Goal: Transaction & Acquisition: Subscribe to service/newsletter

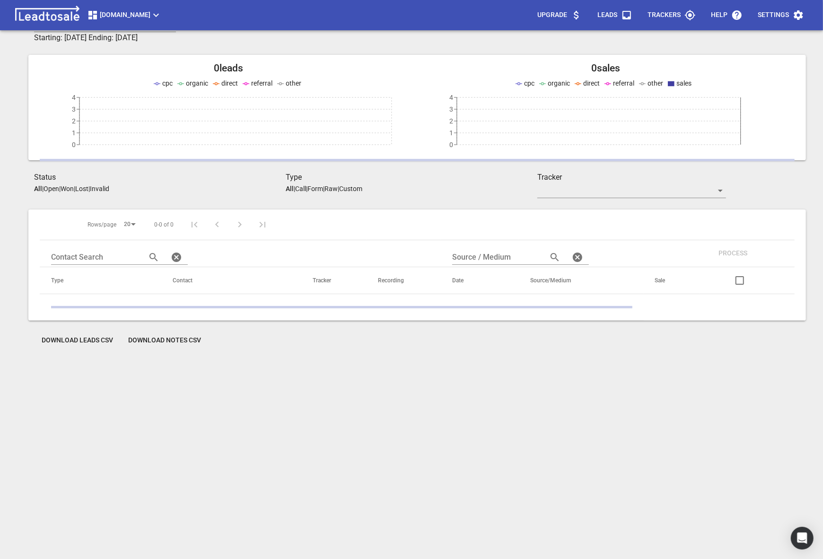
scroll to position [4, 0]
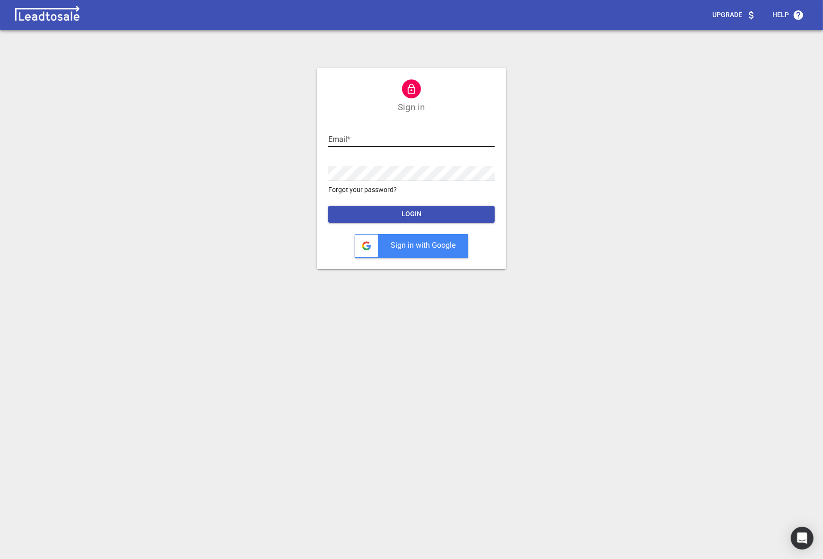
click at [367, 140] on input "text" at bounding box center [411, 139] width 167 height 15
type input "[EMAIL_ADDRESS][DOMAIN_NAME]"
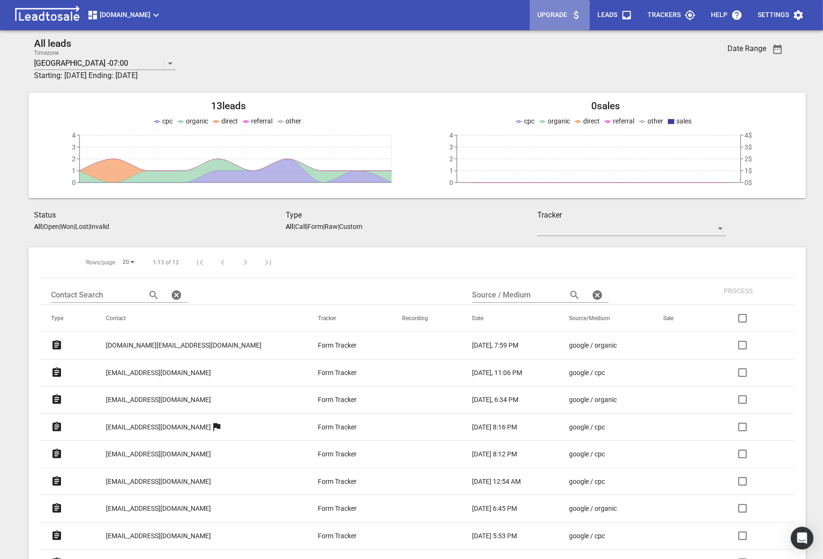
click at [550, 19] on p "Upgrade" at bounding box center [552, 14] width 30 height 9
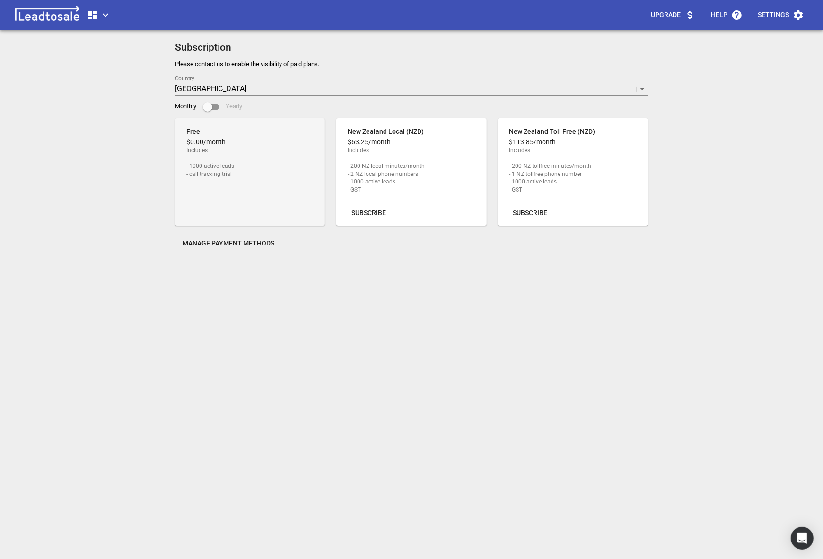
click at [102, 20] on icon "button" at bounding box center [105, 14] width 11 height 11
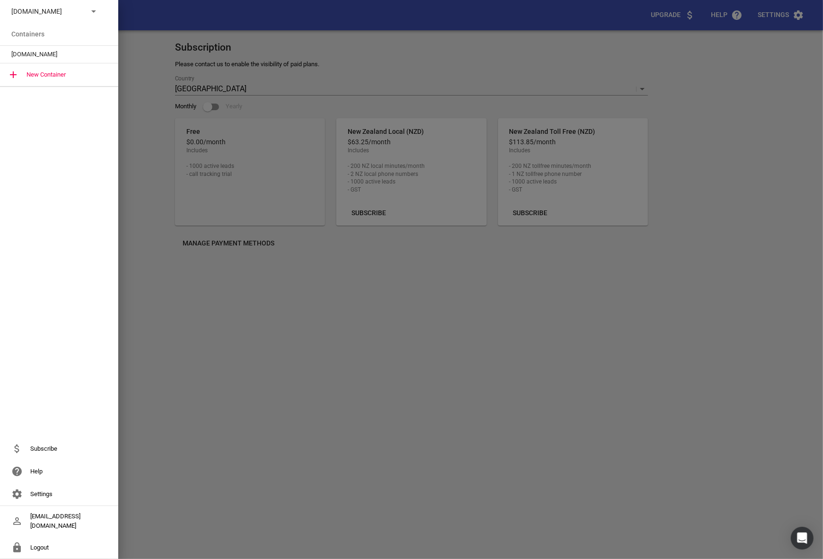
click at [135, 61] on div at bounding box center [411, 279] width 823 height 559
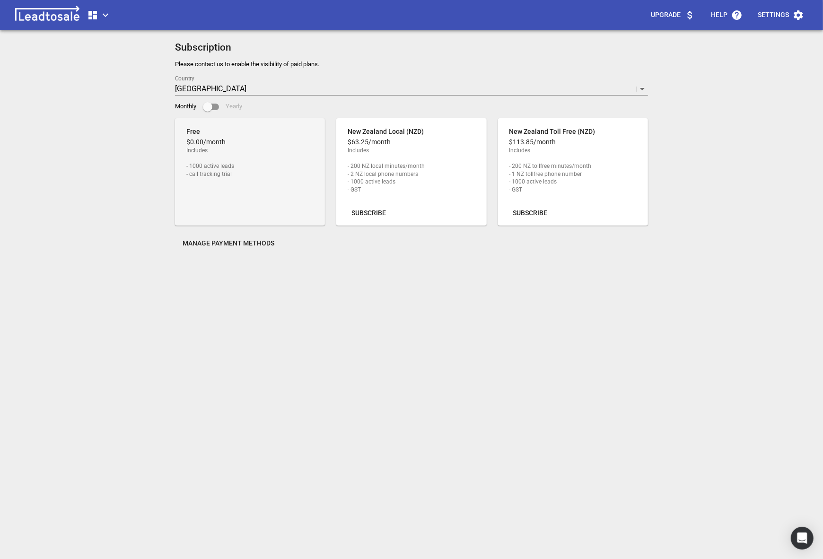
click at [95, 11] on icon "button" at bounding box center [92, 15] width 9 height 9
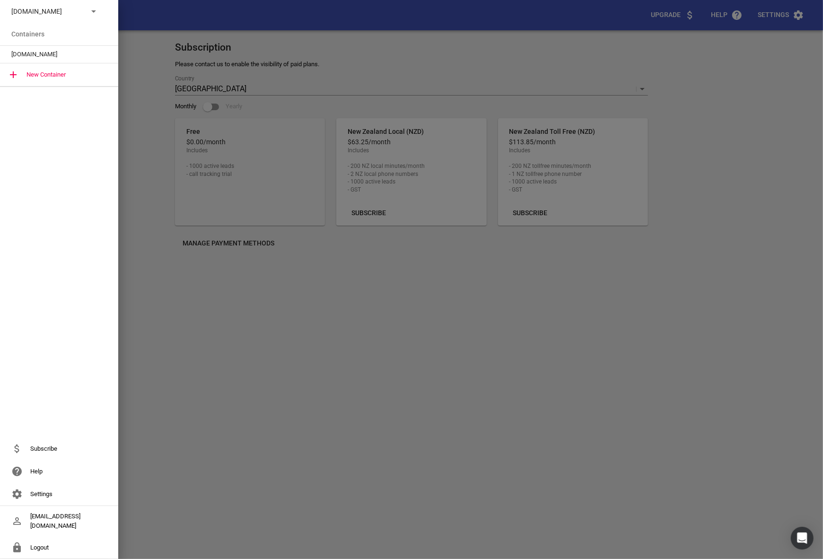
click at [355, 316] on div at bounding box center [411, 279] width 823 height 559
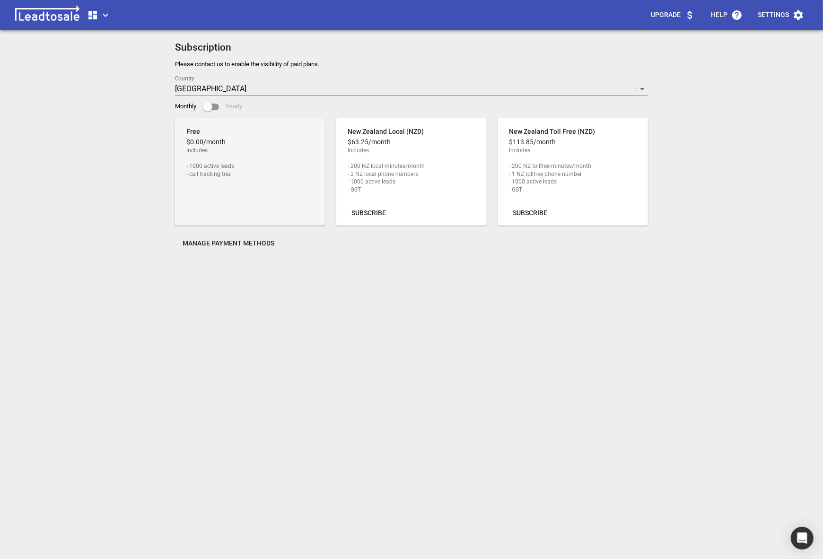
click at [359, 217] on span "Subscribe" at bounding box center [369, 213] width 35 height 9
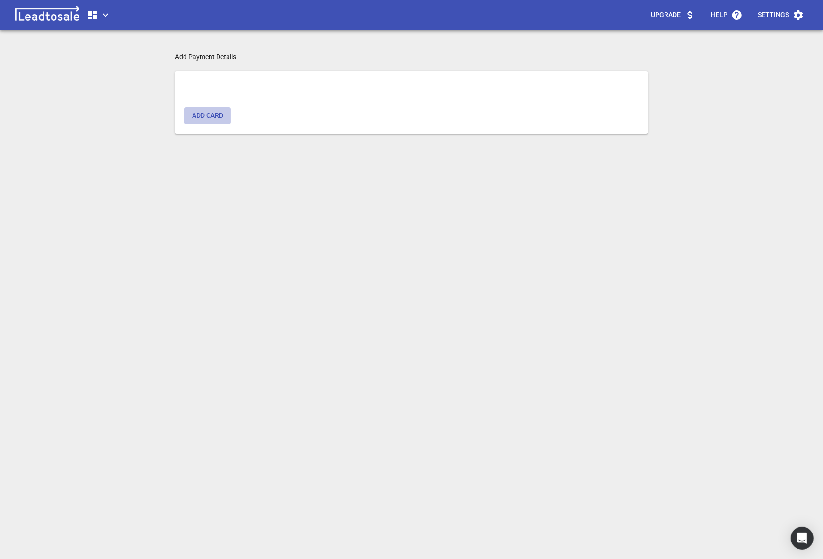
click at [207, 122] on button "Add card" at bounding box center [208, 115] width 46 height 17
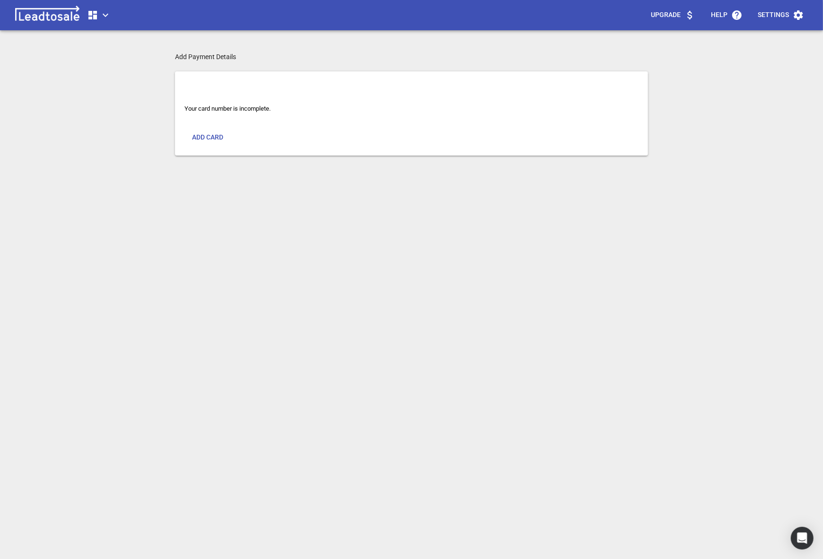
click at [206, 141] on span "Add card" at bounding box center [207, 137] width 31 height 9
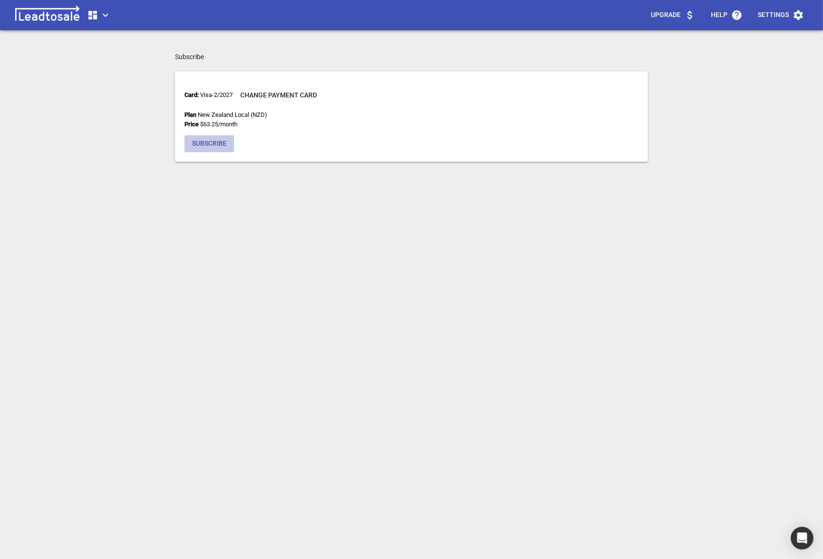
click at [206, 141] on span "Subscribe" at bounding box center [209, 143] width 35 height 9
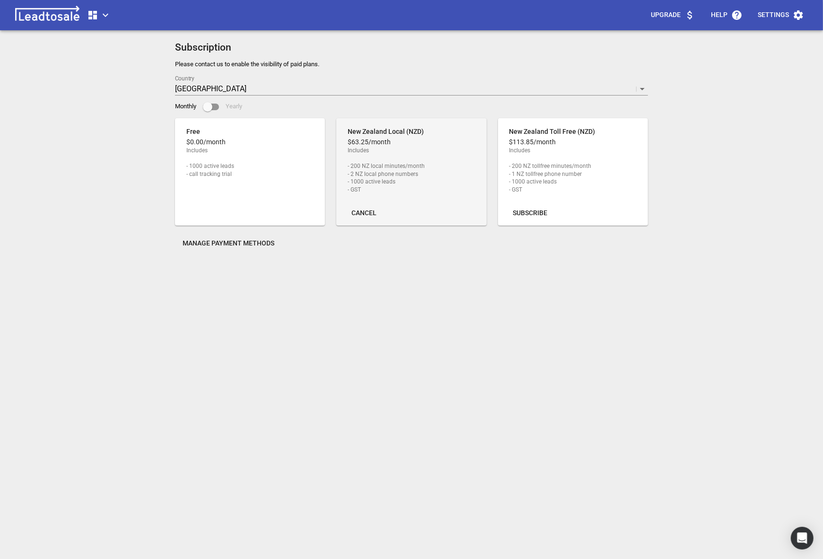
click at [104, 10] on icon "button" at bounding box center [105, 14] width 11 height 11
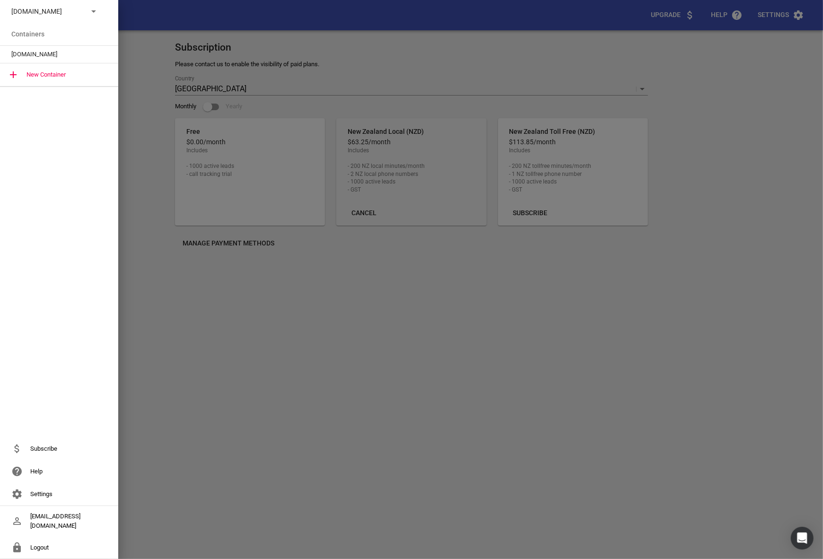
click at [33, 51] on span "[DOMAIN_NAME]" at bounding box center [55, 54] width 88 height 9
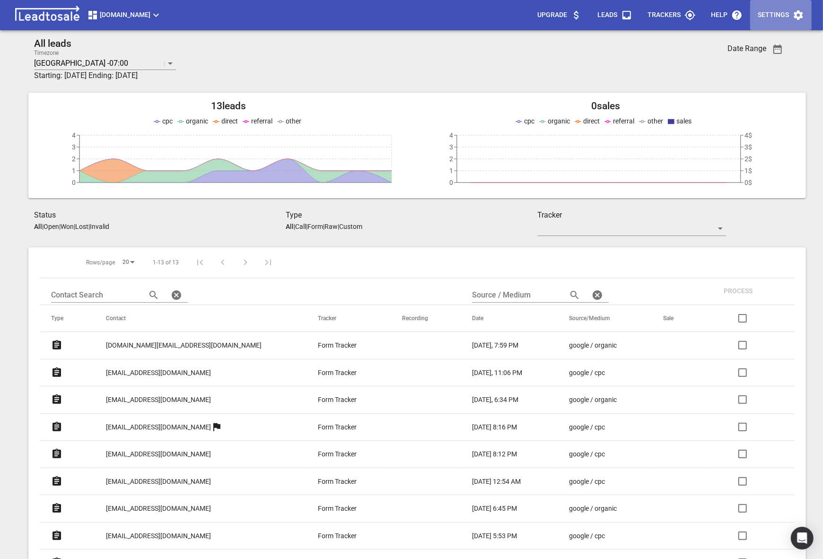
click at [770, 13] on p "Settings" at bounding box center [773, 14] width 31 height 9
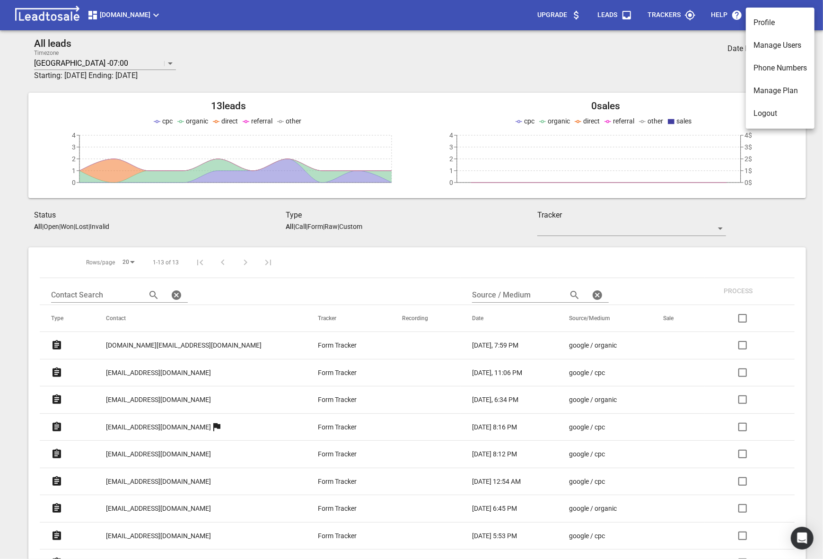
click at [753, 57] on li "Phone Numbers" at bounding box center [780, 68] width 69 height 23
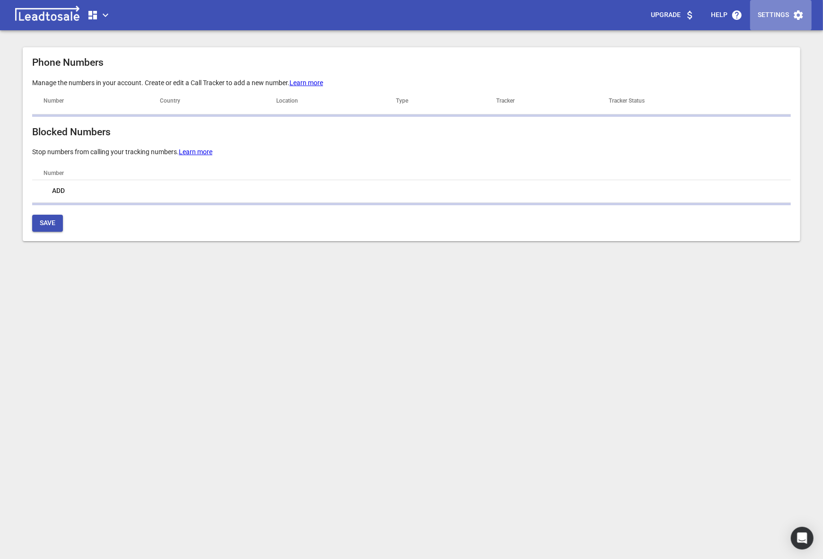
click at [773, 15] on p "Settings" at bounding box center [773, 14] width 31 height 9
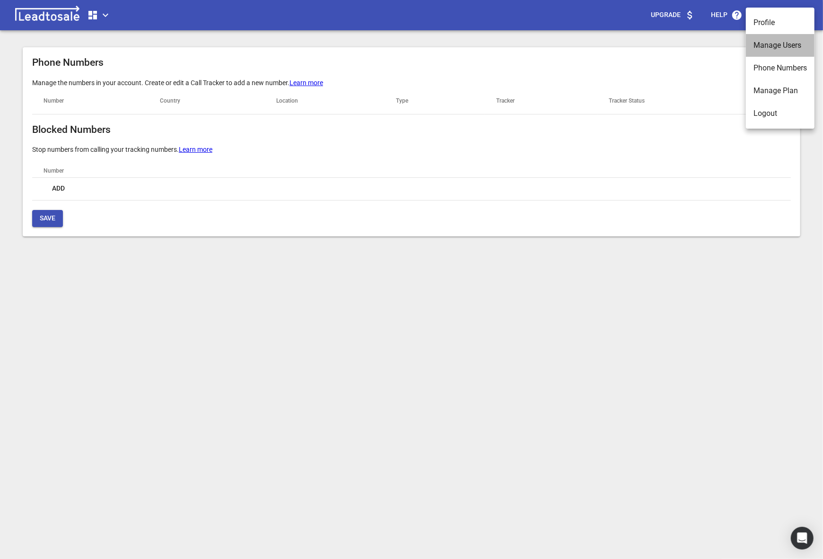
click at [754, 47] on li "Manage Users" at bounding box center [780, 45] width 69 height 23
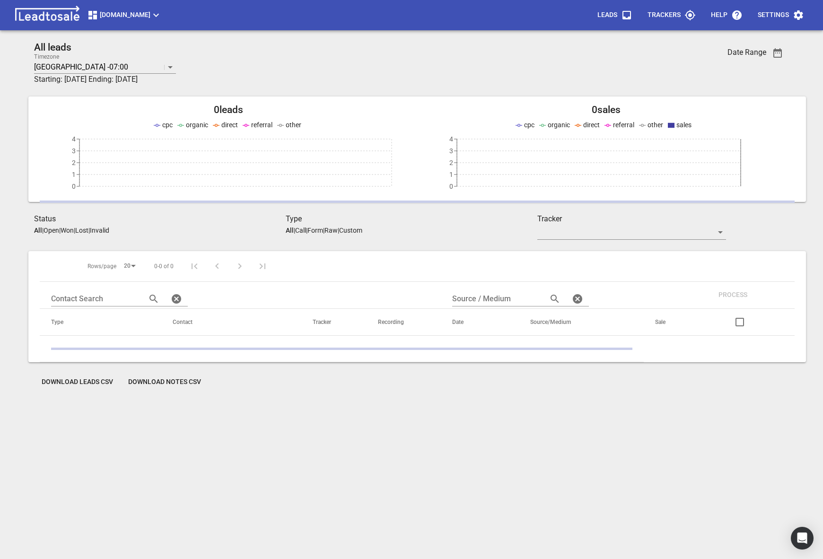
scroll to position [42, 0]
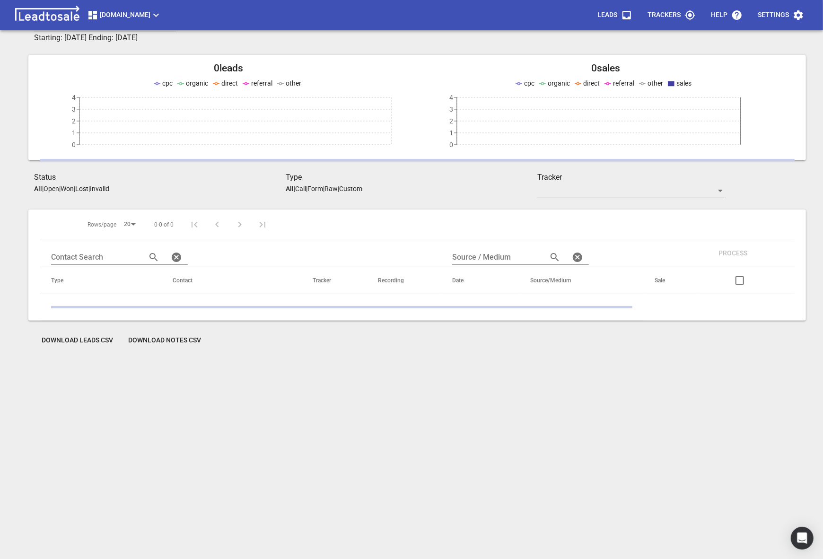
click at [123, 11] on span "[DOMAIN_NAME]" at bounding box center [124, 14] width 75 height 11
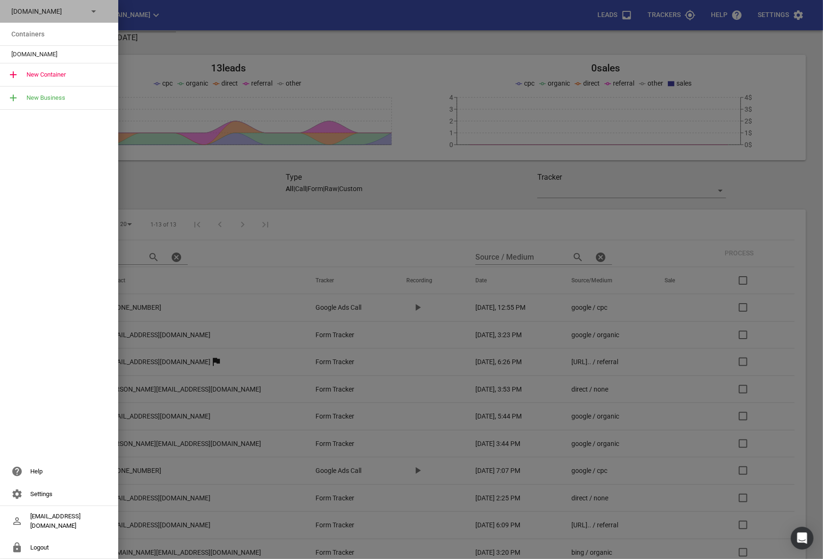
click at [79, 9] on p "[DOMAIN_NAME]" at bounding box center [45, 12] width 69 height 10
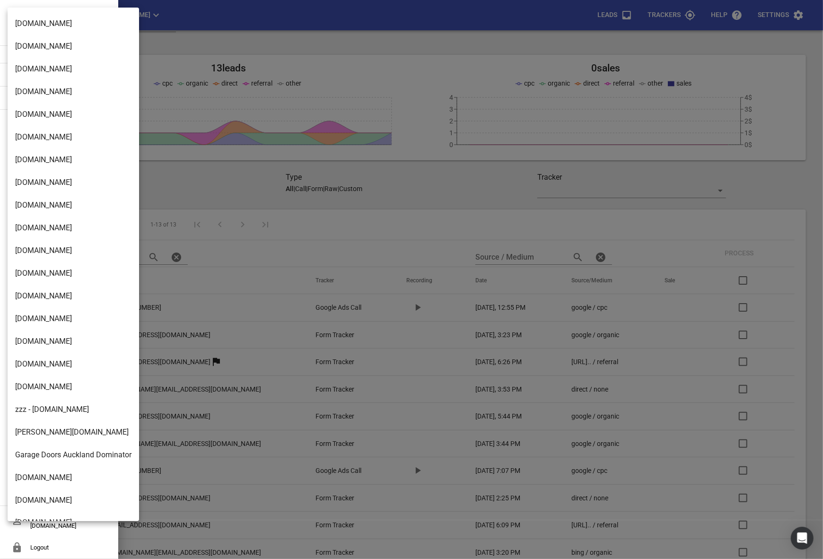
scroll to position [860, 0]
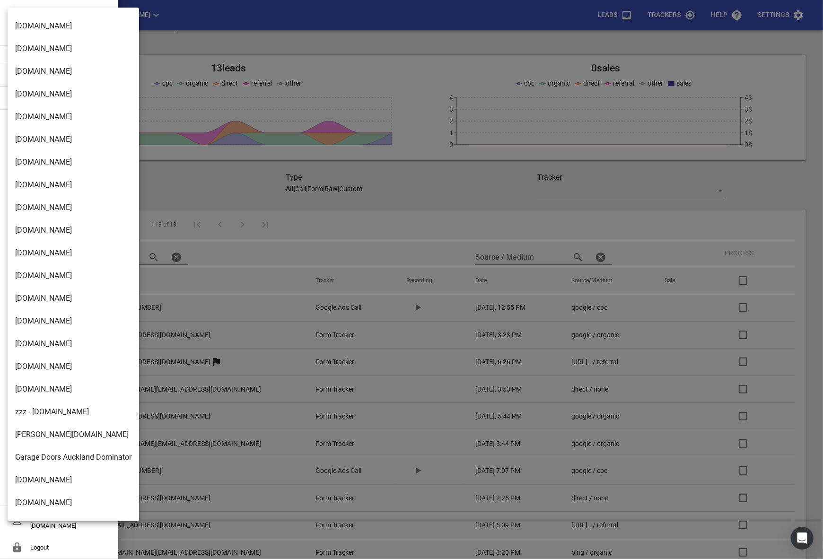
click at [54, 67] on li "[DOMAIN_NAME]" at bounding box center [74, 71] width 132 height 23
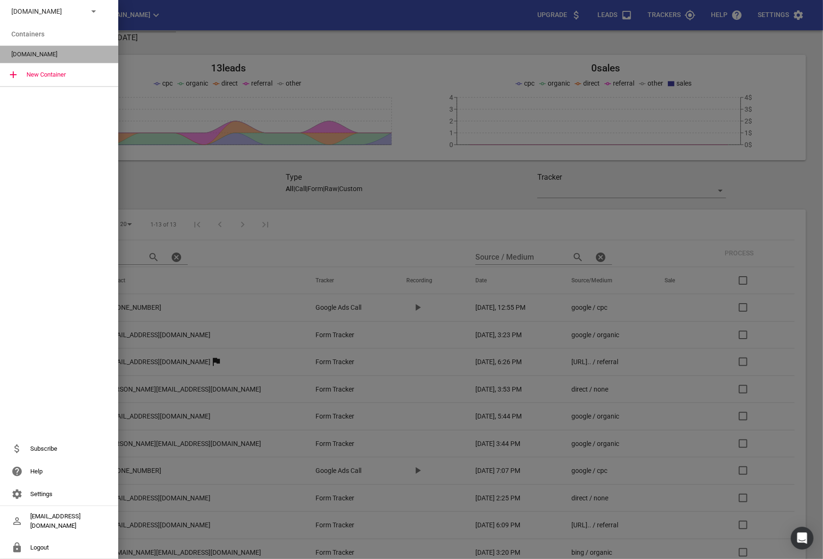
click at [43, 57] on span "[DOMAIN_NAME]" at bounding box center [55, 54] width 88 height 9
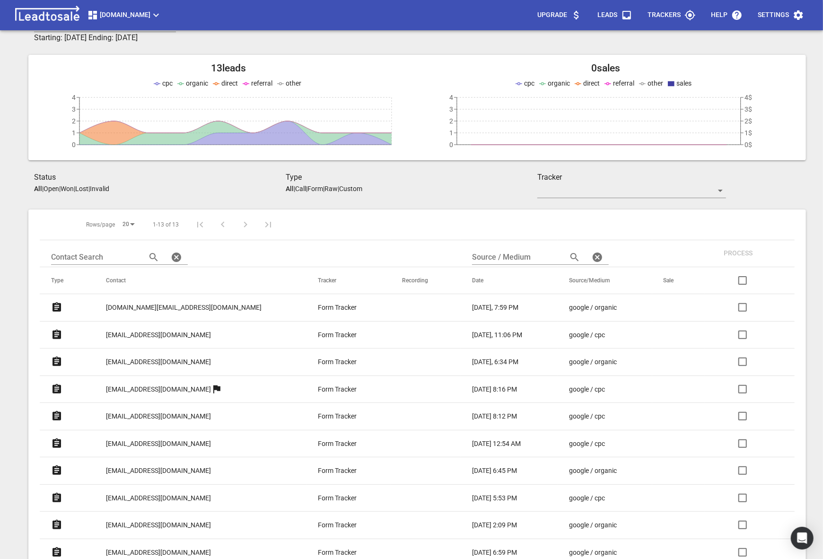
click at [559, 14] on p "Upgrade" at bounding box center [552, 14] width 30 height 9
